Goal: Information Seeking & Learning: Learn about a topic

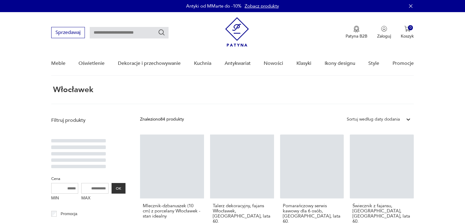
scroll to position [23, 0]
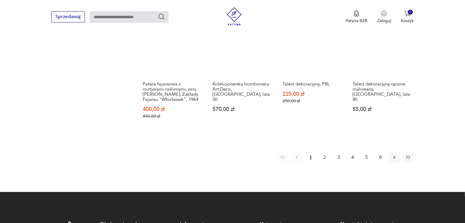
scroll to position [450, 0]
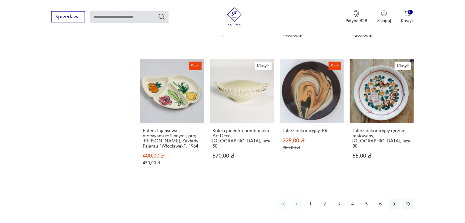
click at [324, 199] on button "2" at bounding box center [324, 204] width 11 height 11
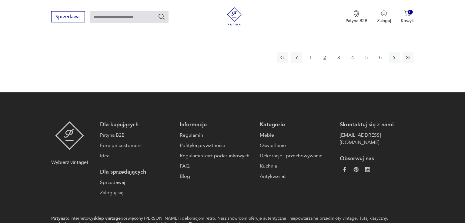
scroll to position [447, 0]
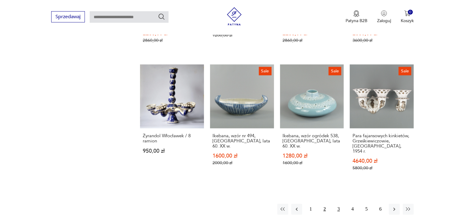
click at [338, 204] on button "3" at bounding box center [338, 209] width 11 height 11
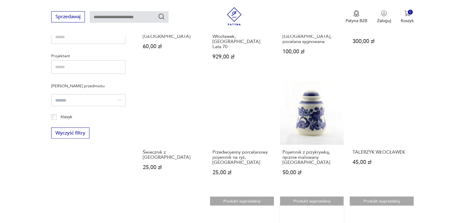
scroll to position [417, 0]
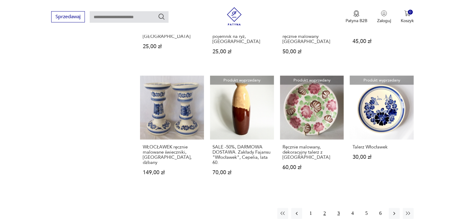
click at [326, 208] on button "2" at bounding box center [324, 213] width 11 height 11
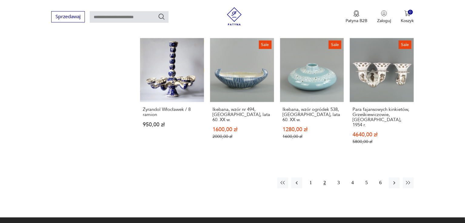
scroll to position [477, 0]
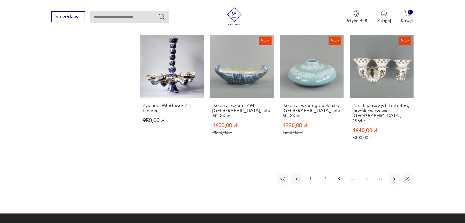
click at [350, 174] on button "4" at bounding box center [352, 179] width 11 height 11
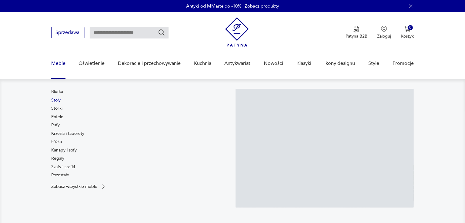
click at [55, 103] on link "Stoły" at bounding box center [55, 100] width 9 height 6
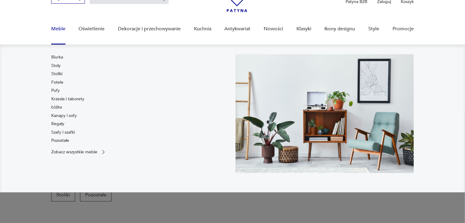
scroll to position [46, 0]
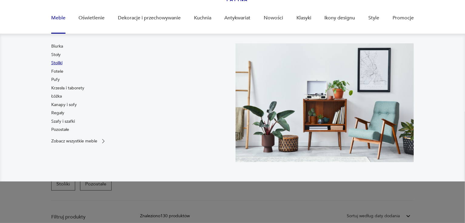
click at [54, 60] on link "Stoliki" at bounding box center [56, 63] width 11 height 6
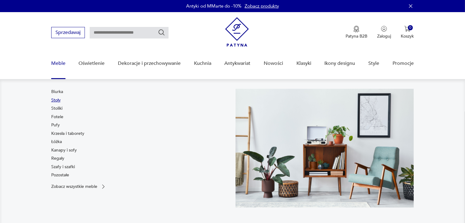
click at [56, 101] on link "Stoły" at bounding box center [55, 100] width 9 height 6
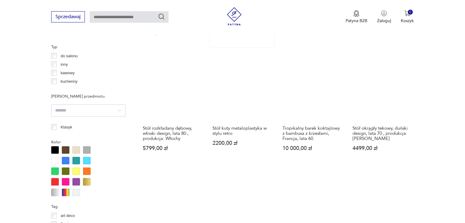
scroll to position [464, 0]
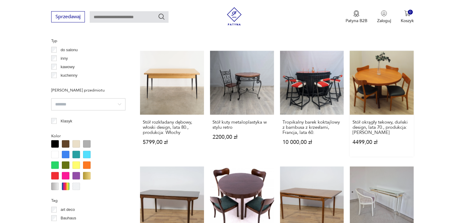
click at [380, 71] on link "Stół okrągły tekowy, duński design, lata 70., produkcja: [PERSON_NAME] 4499,00 …" at bounding box center [382, 104] width 64 height 106
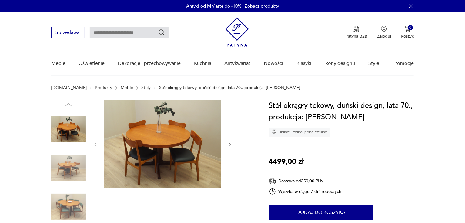
click at [226, 140] on div at bounding box center [163, 144] width 140 height 89
click at [230, 145] on icon "button" at bounding box center [230, 144] width 5 height 5
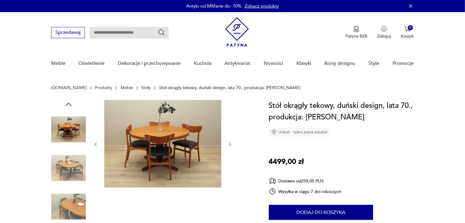
click at [167, 135] on img at bounding box center [162, 144] width 117 height 88
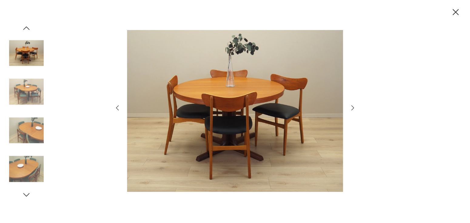
click at [354, 106] on icon "button" at bounding box center [352, 107] width 7 height 7
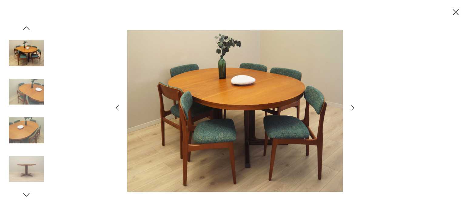
click at [354, 106] on icon "button" at bounding box center [352, 107] width 7 height 7
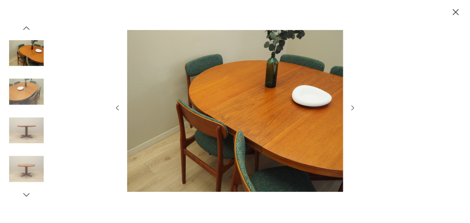
click at [354, 106] on icon "button" at bounding box center [352, 107] width 7 height 7
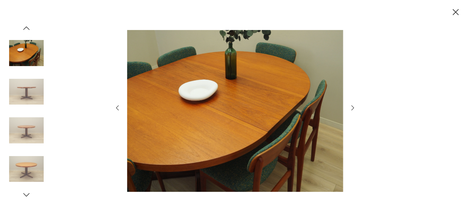
click at [354, 106] on icon "button" at bounding box center [352, 107] width 7 height 7
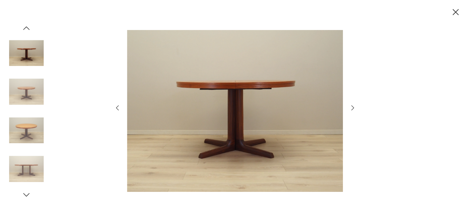
click at [354, 106] on icon "button" at bounding box center [352, 107] width 7 height 7
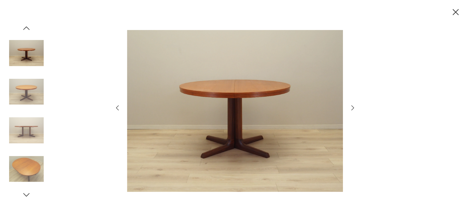
click at [354, 106] on icon "button" at bounding box center [352, 107] width 7 height 7
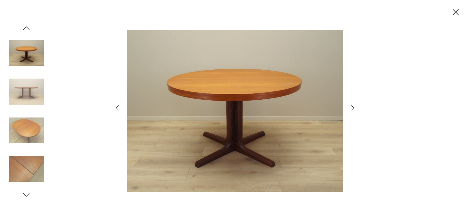
click at [354, 106] on icon "button" at bounding box center [352, 107] width 7 height 7
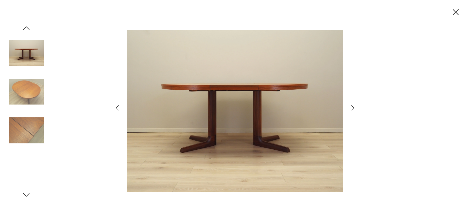
click at [354, 106] on icon "button" at bounding box center [352, 107] width 7 height 7
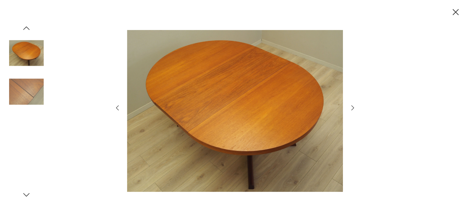
click at [354, 106] on icon "button" at bounding box center [352, 107] width 7 height 7
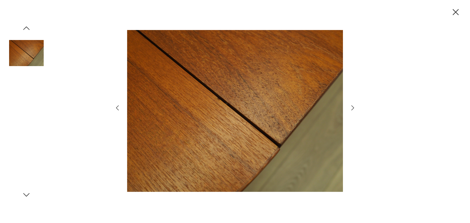
click at [354, 106] on icon "button" at bounding box center [352, 107] width 7 height 7
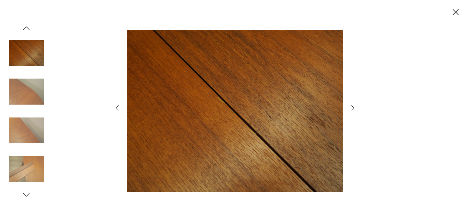
click at [354, 106] on icon "button" at bounding box center [352, 107] width 7 height 7
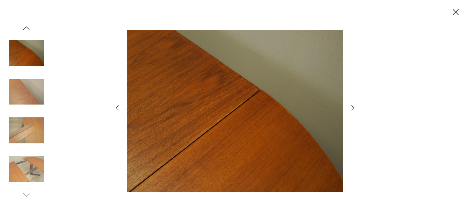
click at [453, 15] on icon "button" at bounding box center [456, 12] width 6 height 6
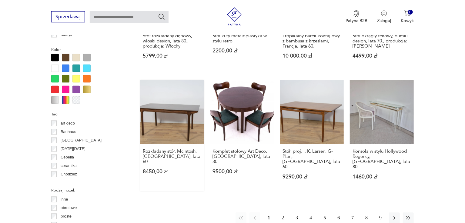
scroll to position [573, 0]
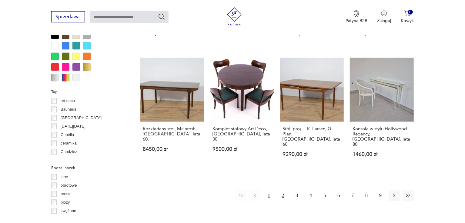
click at [285, 191] on button "2" at bounding box center [283, 196] width 11 height 11
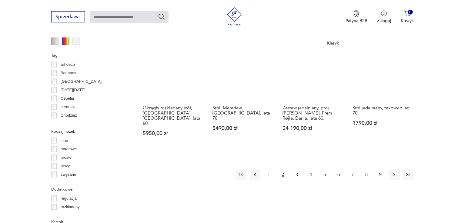
scroll to position [707, 0]
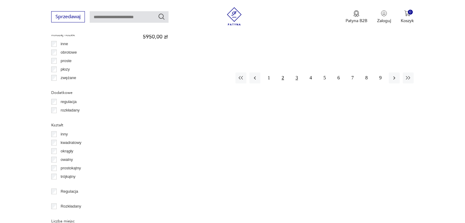
click at [298, 73] on button "3" at bounding box center [297, 78] width 11 height 11
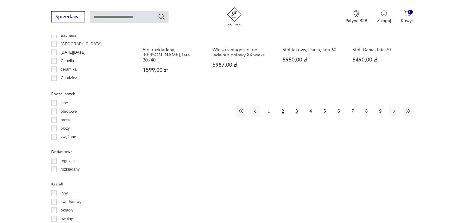
scroll to position [616, 0]
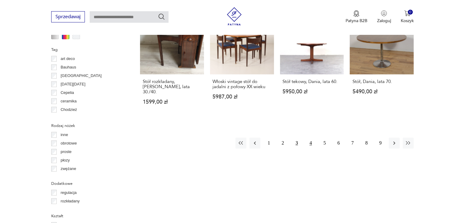
click at [309, 138] on button "4" at bounding box center [310, 143] width 11 height 11
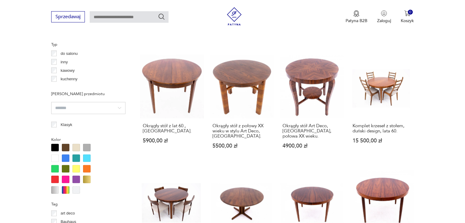
scroll to position [555, 0]
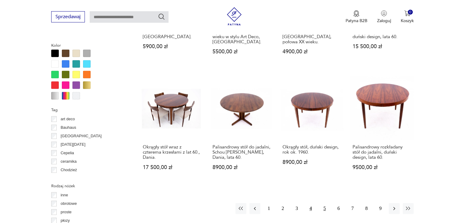
click at [326, 204] on button "5" at bounding box center [324, 209] width 11 height 11
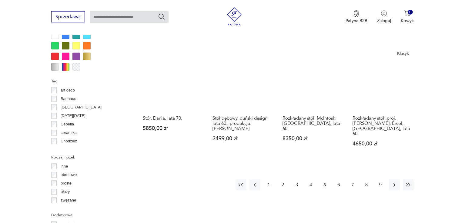
scroll to position [585, 0]
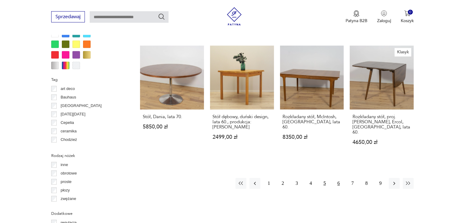
click at [340, 178] on button "6" at bounding box center [338, 183] width 11 height 11
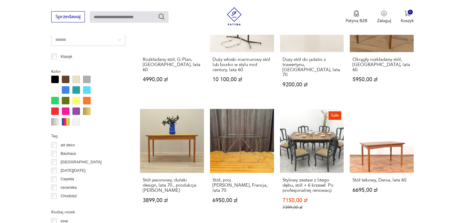
scroll to position [616, 0]
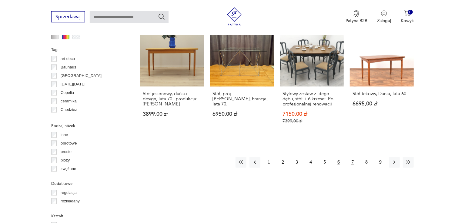
click at [355, 157] on button "7" at bounding box center [352, 162] width 11 height 11
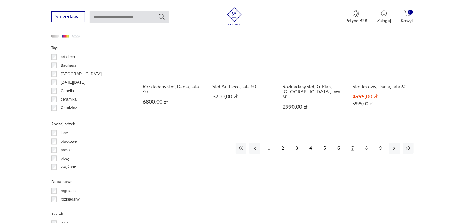
scroll to position [646, 0]
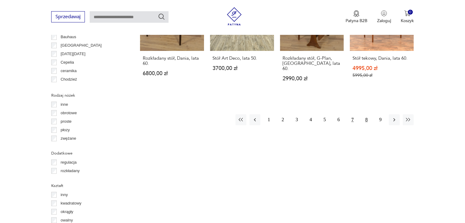
click at [369, 114] on button "8" at bounding box center [366, 119] width 11 height 11
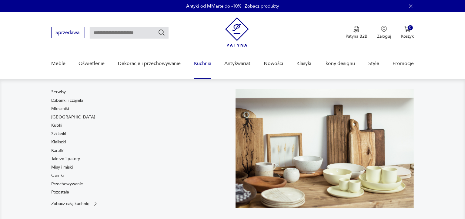
click at [208, 62] on link "Kuchnia" at bounding box center [202, 63] width 17 height 23
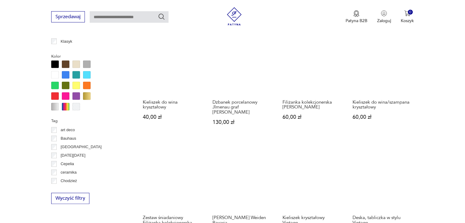
scroll to position [576, 0]
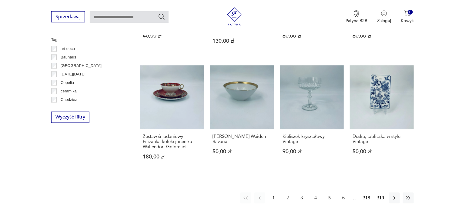
click at [289, 193] on button "2" at bounding box center [287, 198] width 11 height 11
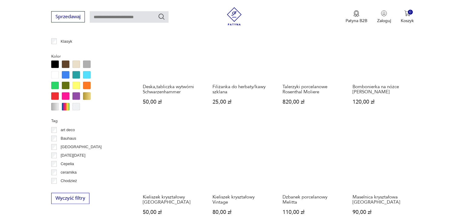
scroll to position [646, 0]
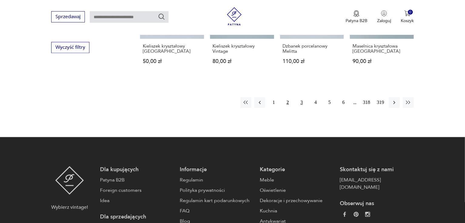
click at [302, 97] on button "3" at bounding box center [301, 102] width 11 height 11
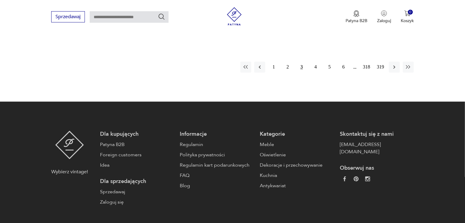
scroll to position [676, 0]
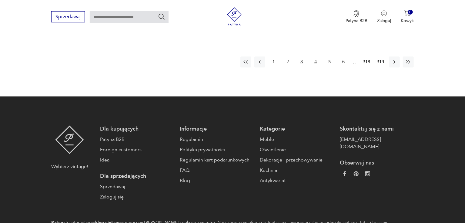
click at [316, 62] on button "4" at bounding box center [315, 61] width 11 height 11
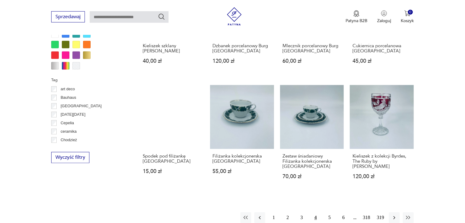
scroll to position [646, 0]
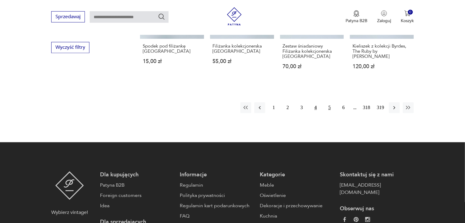
click at [326, 105] on button "5" at bounding box center [329, 107] width 11 height 11
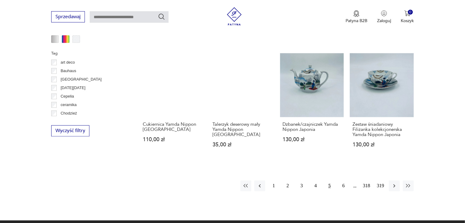
scroll to position [616, 0]
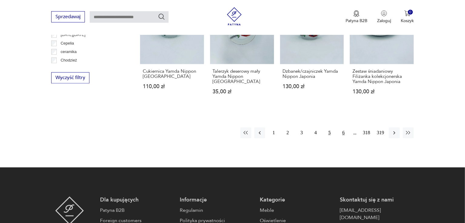
click at [343, 127] on button "6" at bounding box center [343, 132] width 11 height 11
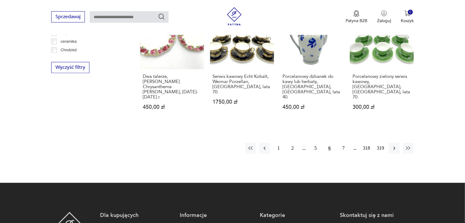
scroll to position [707, 0]
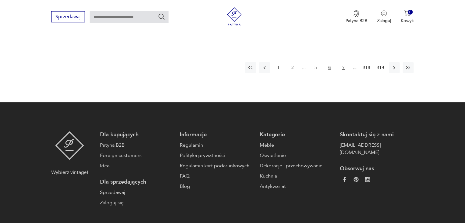
click at [343, 62] on button "7" at bounding box center [343, 67] width 11 height 11
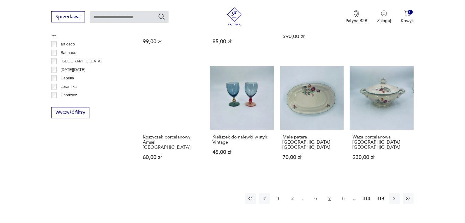
scroll to position [585, 0]
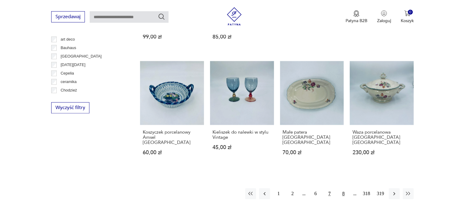
click at [344, 189] on button "8" at bounding box center [343, 194] width 11 height 11
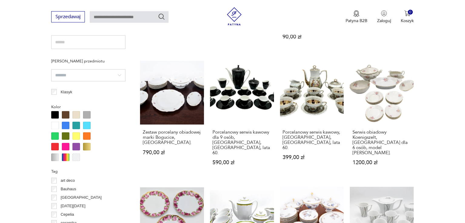
scroll to position [555, 0]
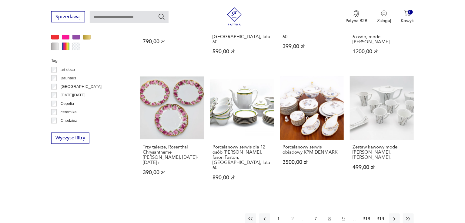
click at [344, 214] on button "9" at bounding box center [343, 219] width 11 height 11
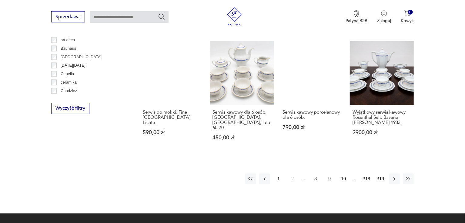
scroll to position [646, 0]
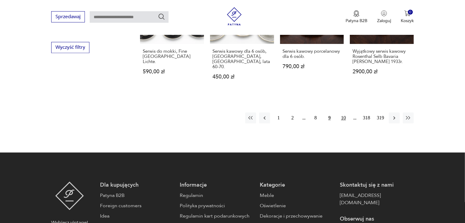
click at [343, 113] on button "10" at bounding box center [343, 118] width 11 height 11
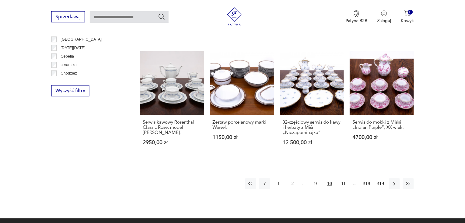
scroll to position [707, 0]
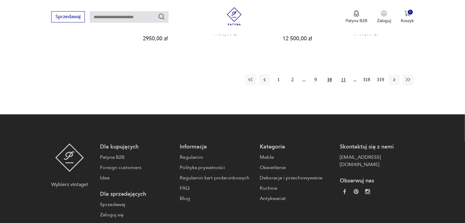
click at [342, 74] on button "11" at bounding box center [343, 79] width 11 height 11
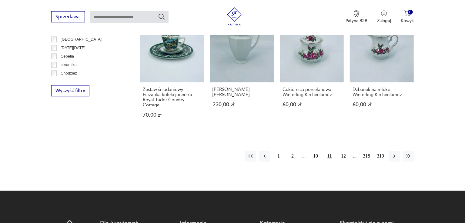
scroll to position [616, 0]
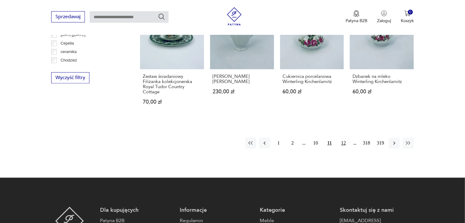
click at [346, 140] on button "12" at bounding box center [343, 143] width 11 height 11
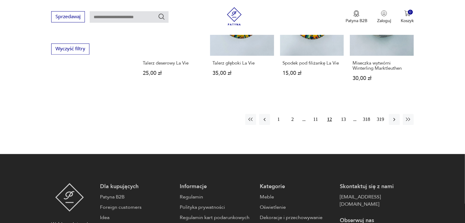
scroll to position [646, 0]
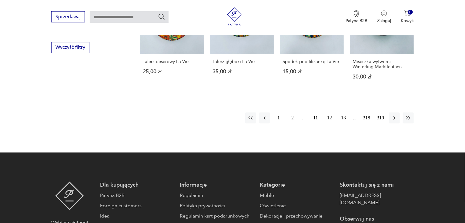
click at [343, 113] on button "13" at bounding box center [343, 118] width 11 height 11
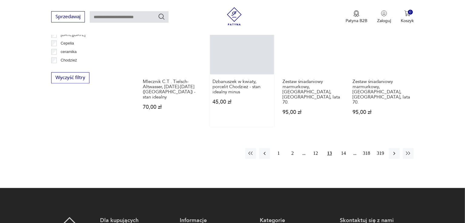
scroll to position [646, 0]
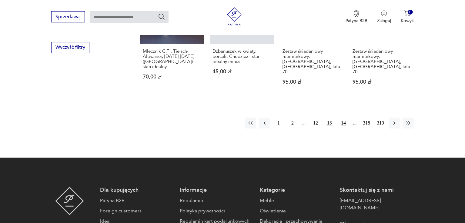
click at [345, 118] on button "14" at bounding box center [343, 123] width 11 height 11
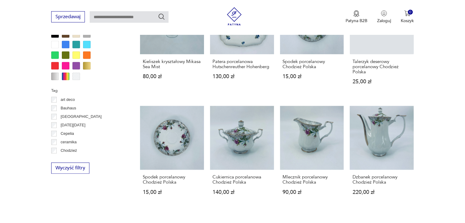
scroll to position [707, 0]
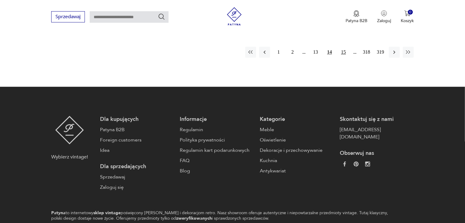
click at [343, 47] on button "15" at bounding box center [343, 52] width 11 height 11
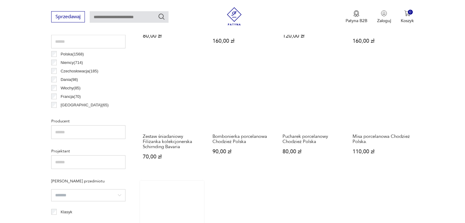
scroll to position [373, 0]
